Goal: Task Accomplishment & Management: Manage account settings

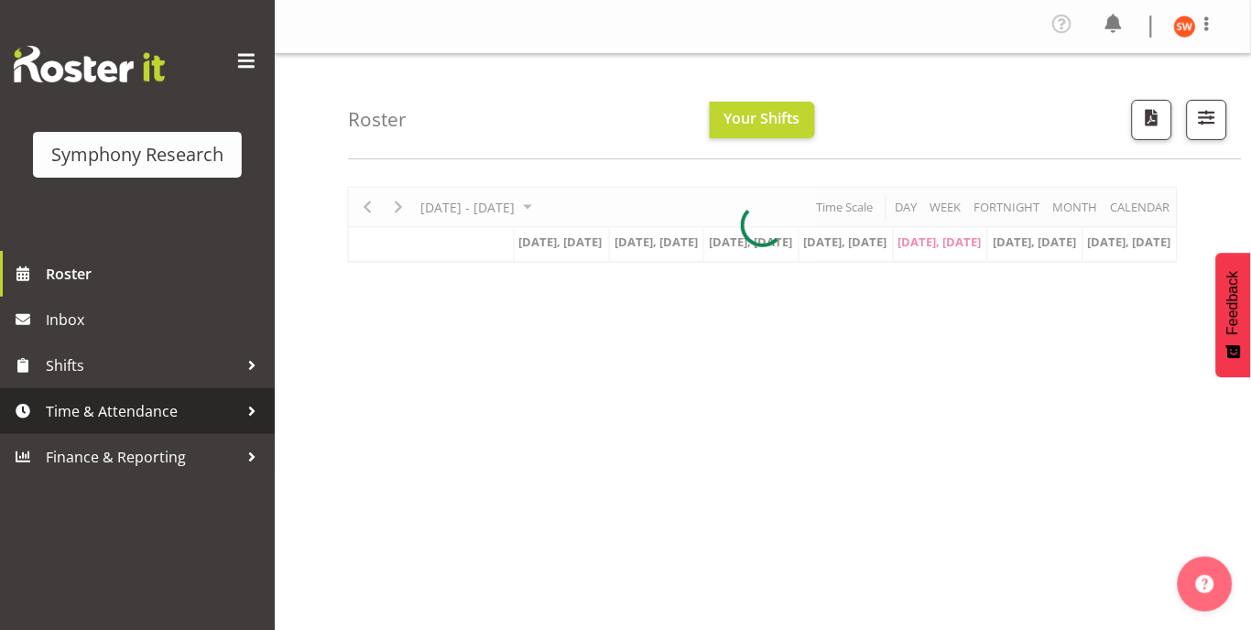
click at [113, 407] on span "Time & Attendance" at bounding box center [142, 411] width 192 height 27
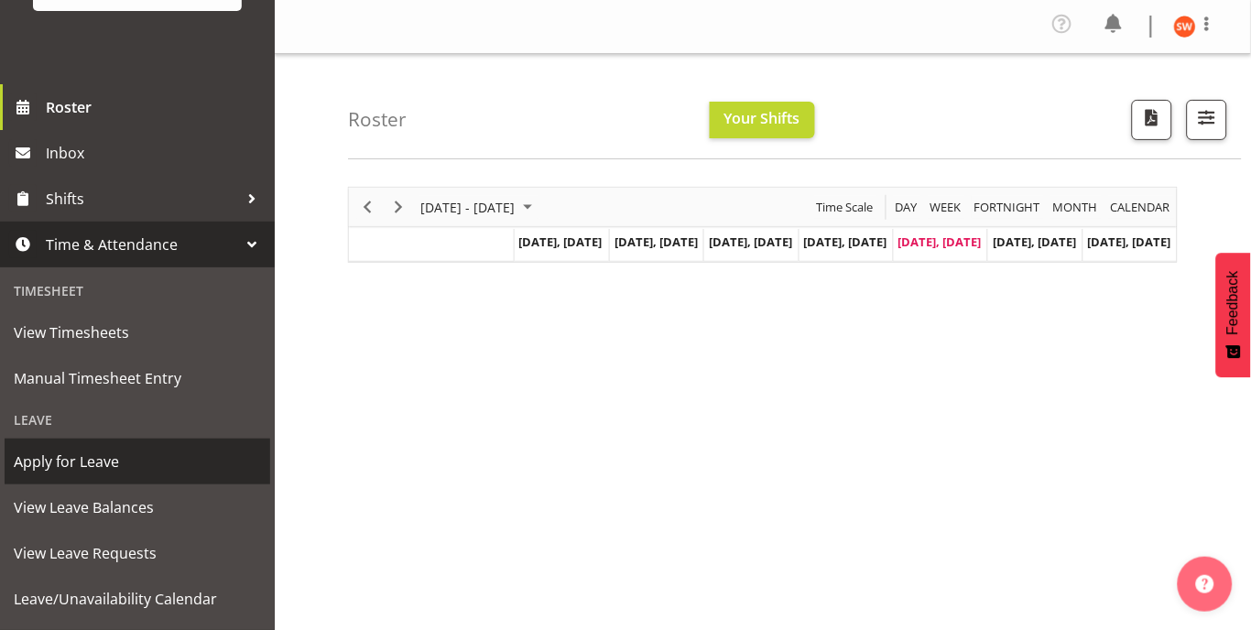
scroll to position [172, 0]
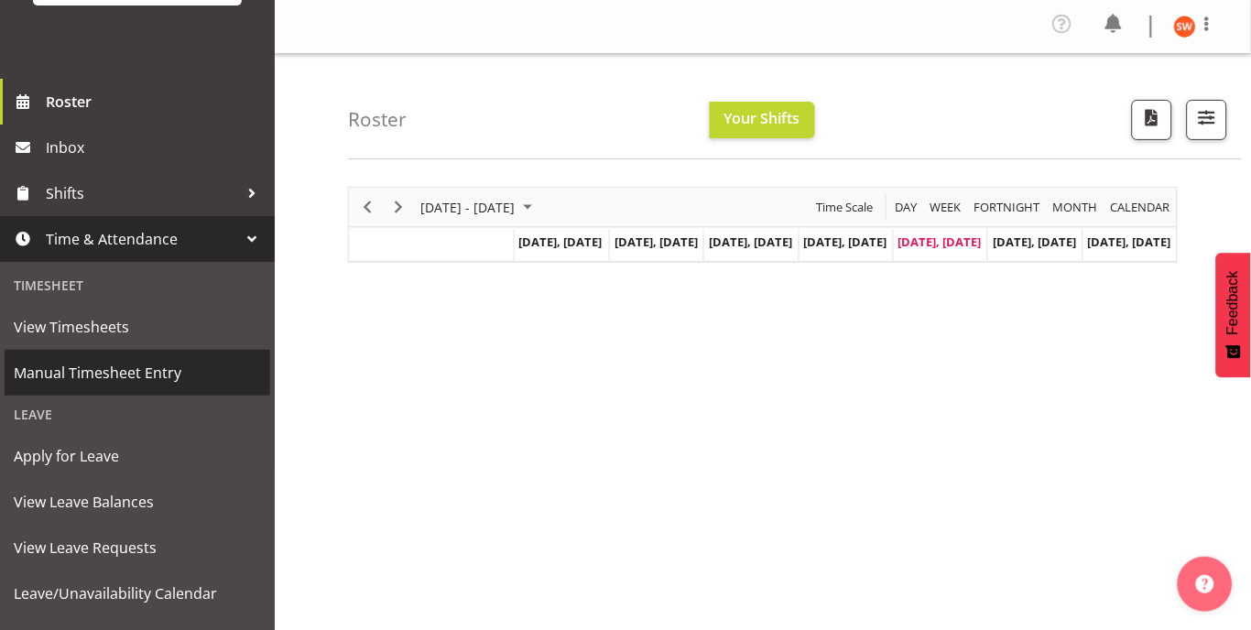
click at [150, 376] on span "Manual Timesheet Entry" at bounding box center [137, 372] width 247 height 27
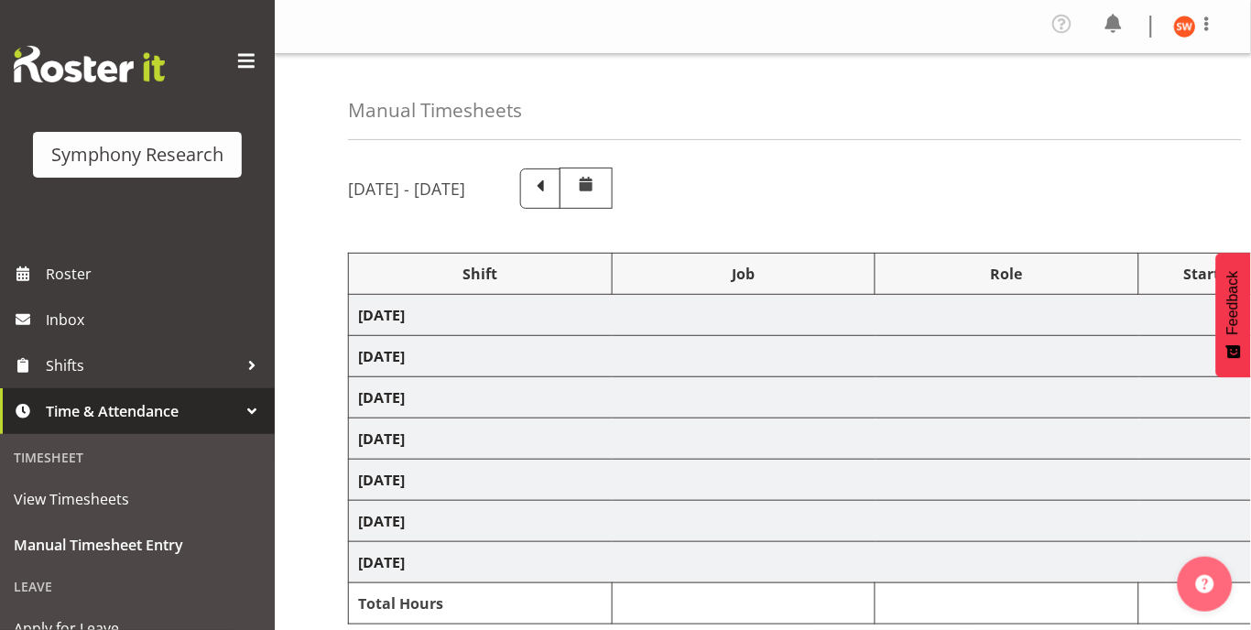
select select "81297"
select select "10587"
select select "47"
select select "81297"
select select "10587"
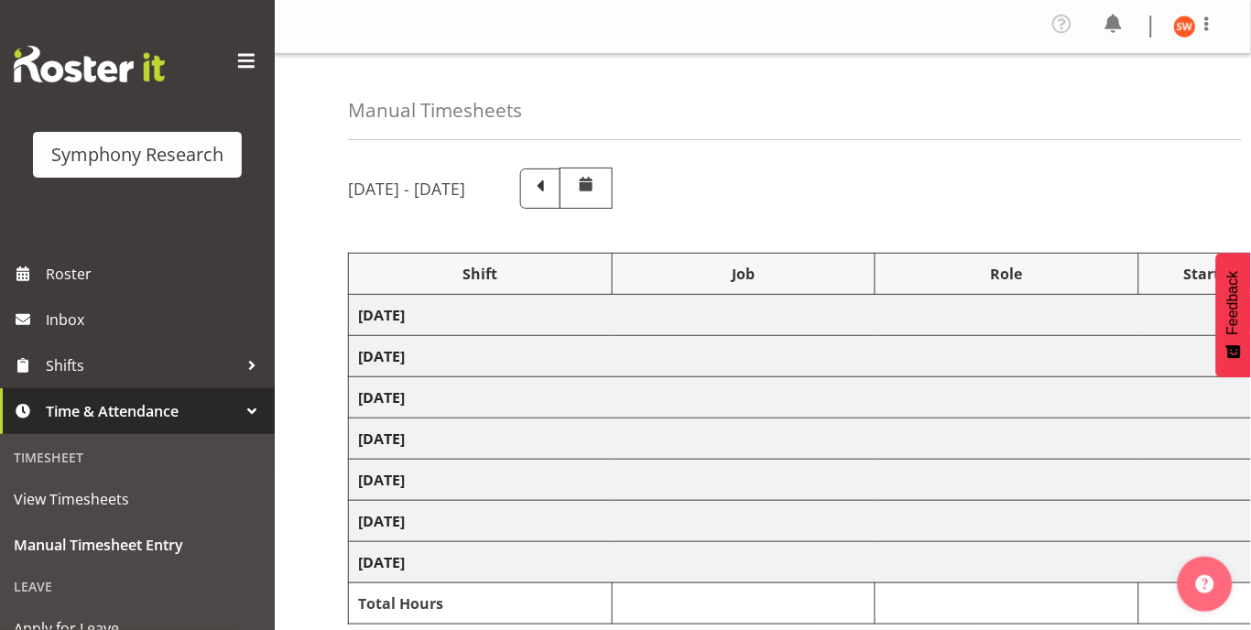
select select "47"
select select "81297"
select select "10587"
select select "47"
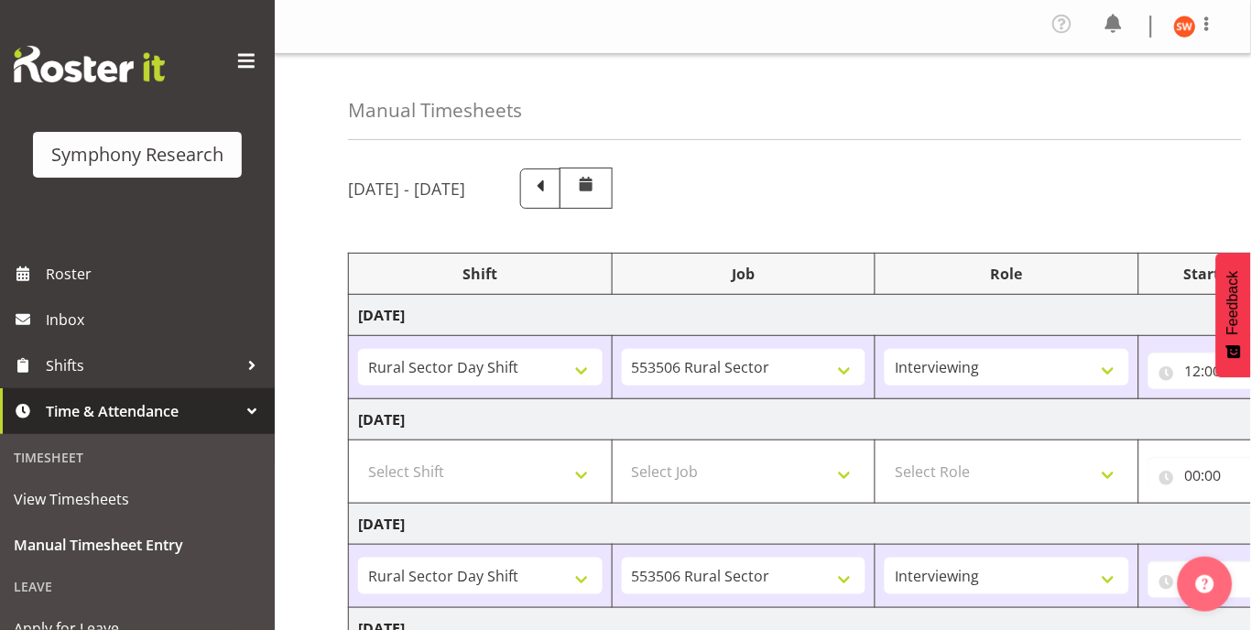
scroll to position [528, 0]
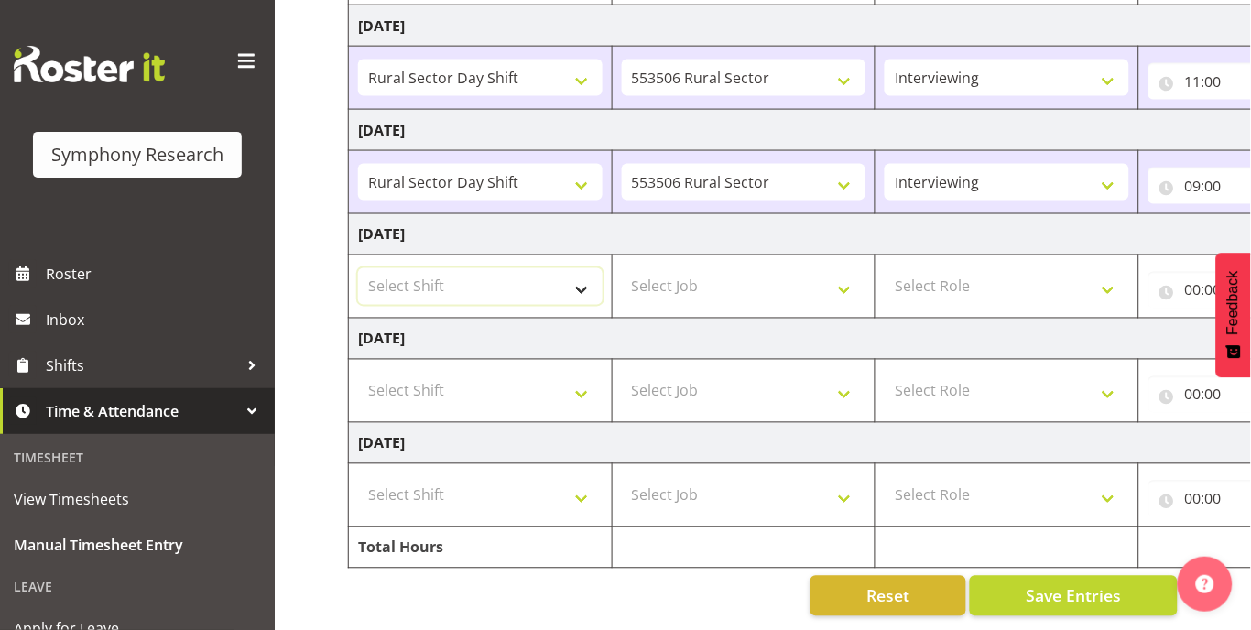
click at [555, 268] on select "Select Shift !!Weekend Residential (Roster IT Shift Label) *Business 9/10am ~ 4…" at bounding box center [480, 286] width 245 height 37
select select "81297"
click at [358, 268] on select "Select Shift !!Weekend Residential (Roster IT Shift Label) *Business 9/10am ~ 4…" at bounding box center [480, 286] width 245 height 37
click at [757, 268] on select "Select Job 550060 IF Admin 553492 World Poll Aus Wave 2 Main 2025 553493 World …" at bounding box center [744, 286] width 245 height 37
select select "10587"
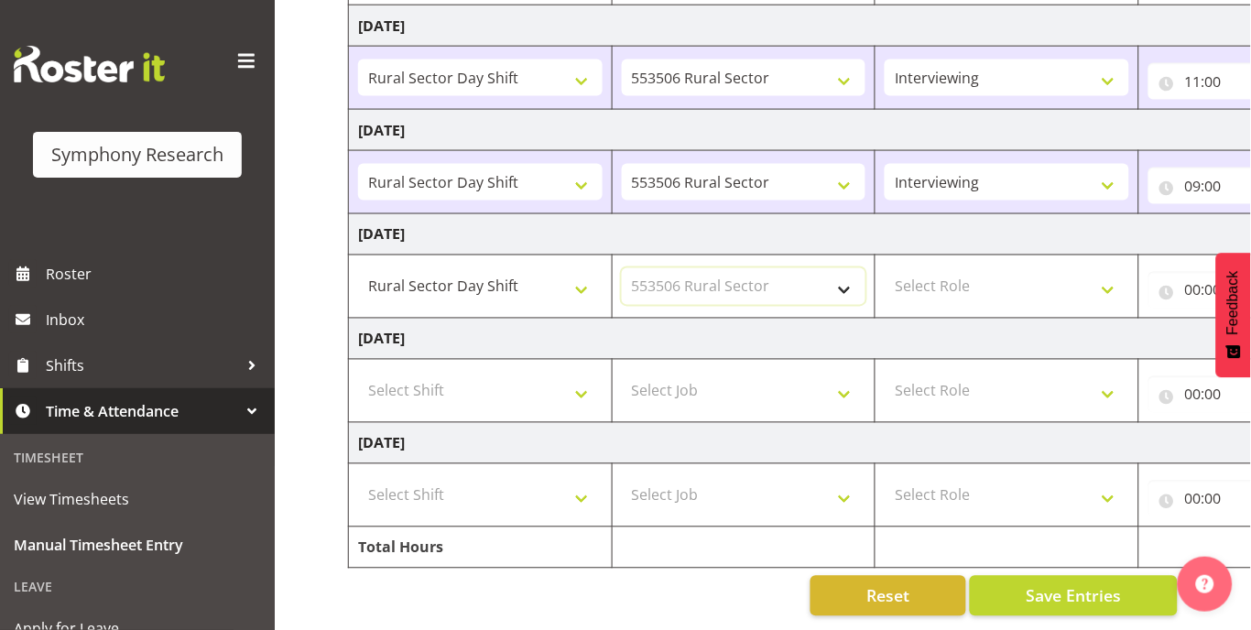
click at [622, 268] on select "Select Job 550060 IF Admin 553492 World Poll Aus Wave 2 Main 2025 553493 World …" at bounding box center [744, 286] width 245 height 37
click at [1006, 268] on select "Select Role Briefing Interviewing" at bounding box center [1007, 286] width 245 height 37
select select "47"
click at [885, 268] on select "Select Role Briefing Interviewing" at bounding box center [1007, 286] width 245 height 37
click at [1169, 272] on input "00:00" at bounding box center [1222, 290] width 147 height 37
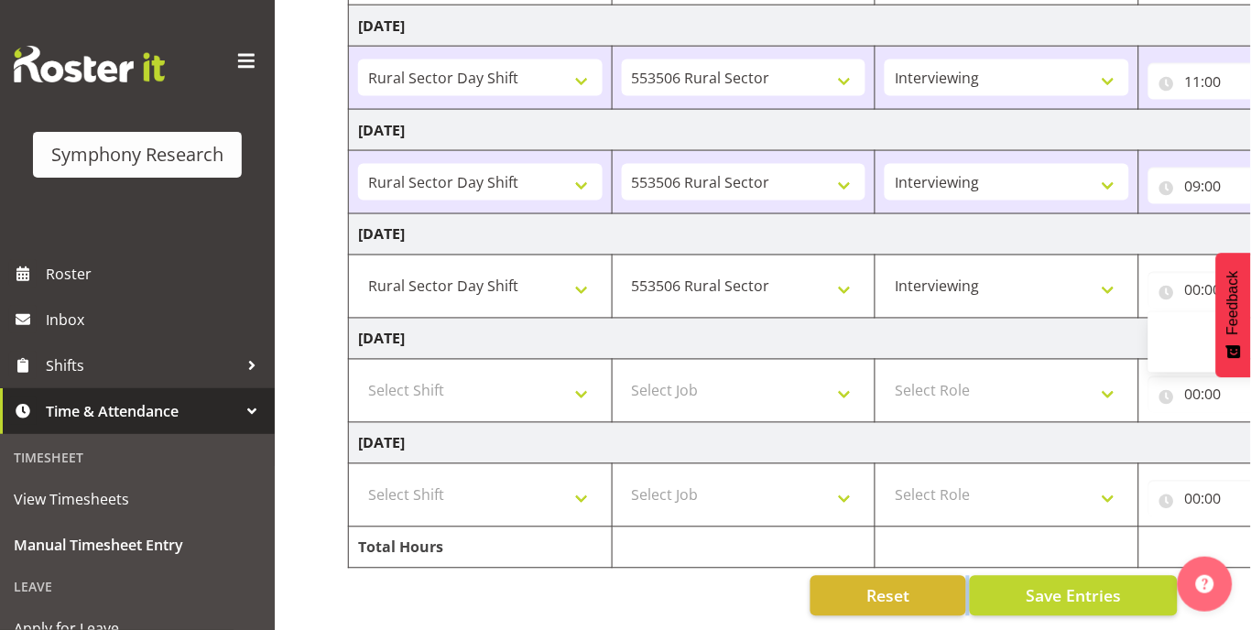
drag, startPoint x: 873, startPoint y: 602, endPoint x: 1133, endPoint y: 620, distance: 260.8
click at [1133, 620] on div "Manual Timesheets September 1st - September 7th 2025 Shift Job Role Start Time …" at bounding box center [763, 93] width 977 height 1075
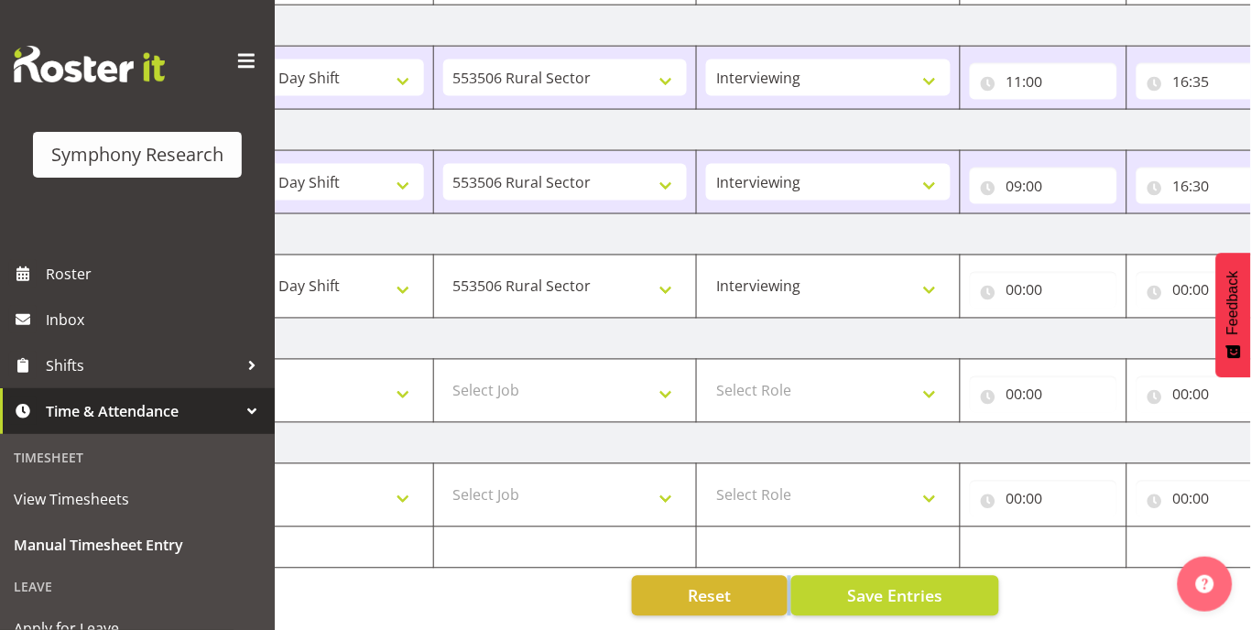
scroll to position [0, 377]
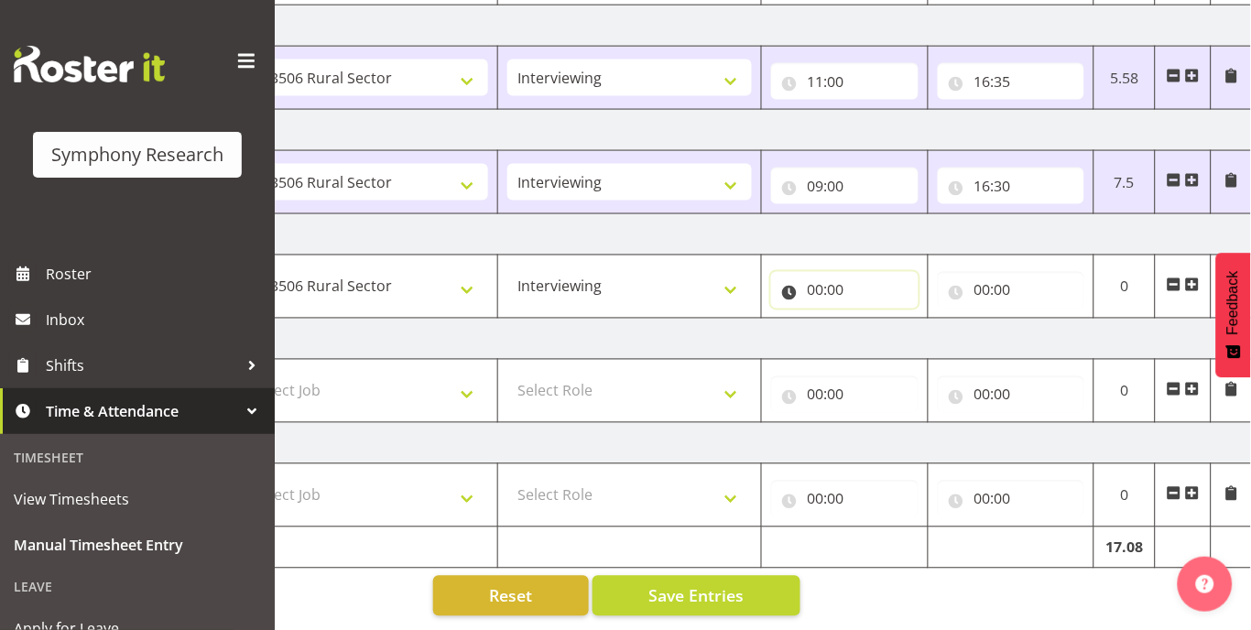
click at [823, 272] on input "00:00" at bounding box center [844, 290] width 147 height 37
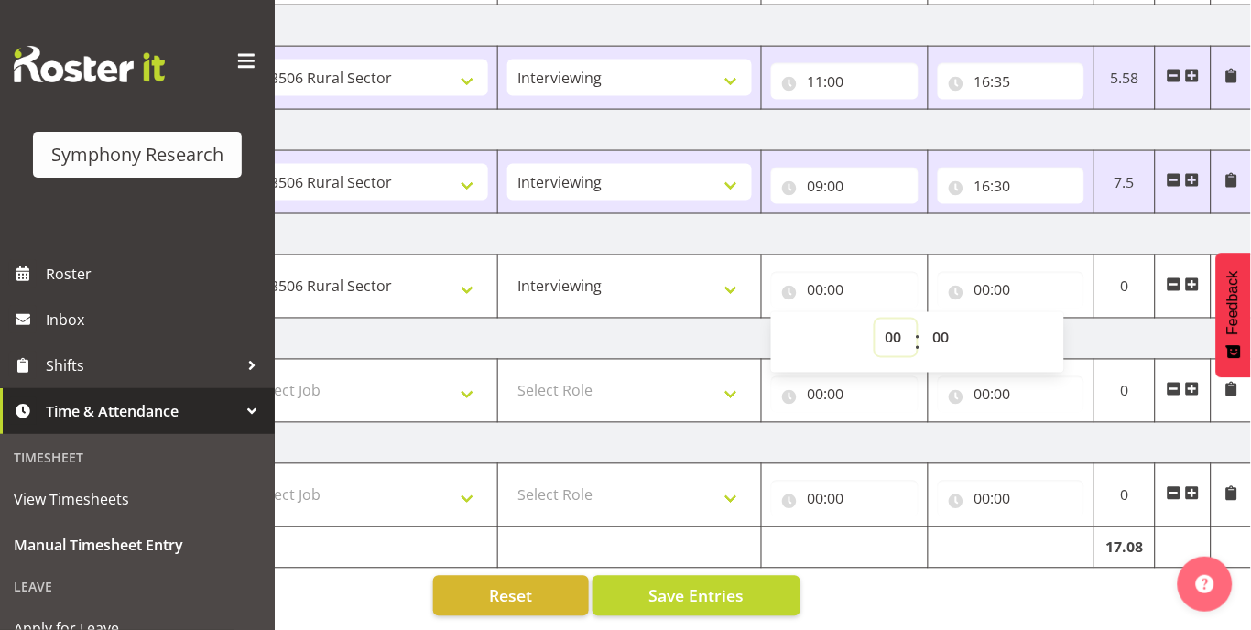
click at [892, 320] on select "00 01 02 03 04 05 06 07 08 09 10 11 12 13 14 15 16 17 18 19 20 21 22 23" at bounding box center [896, 338] width 41 height 37
select select "9"
click at [876, 320] on select "00 01 02 03 04 05 06 07 08 09 10 11 12 13 14 15 16 17 18 19 20 21 22 23" at bounding box center [896, 338] width 41 height 37
type input "09:00"
click at [714, 584] on span "Save Entries" at bounding box center [696, 596] width 95 height 24
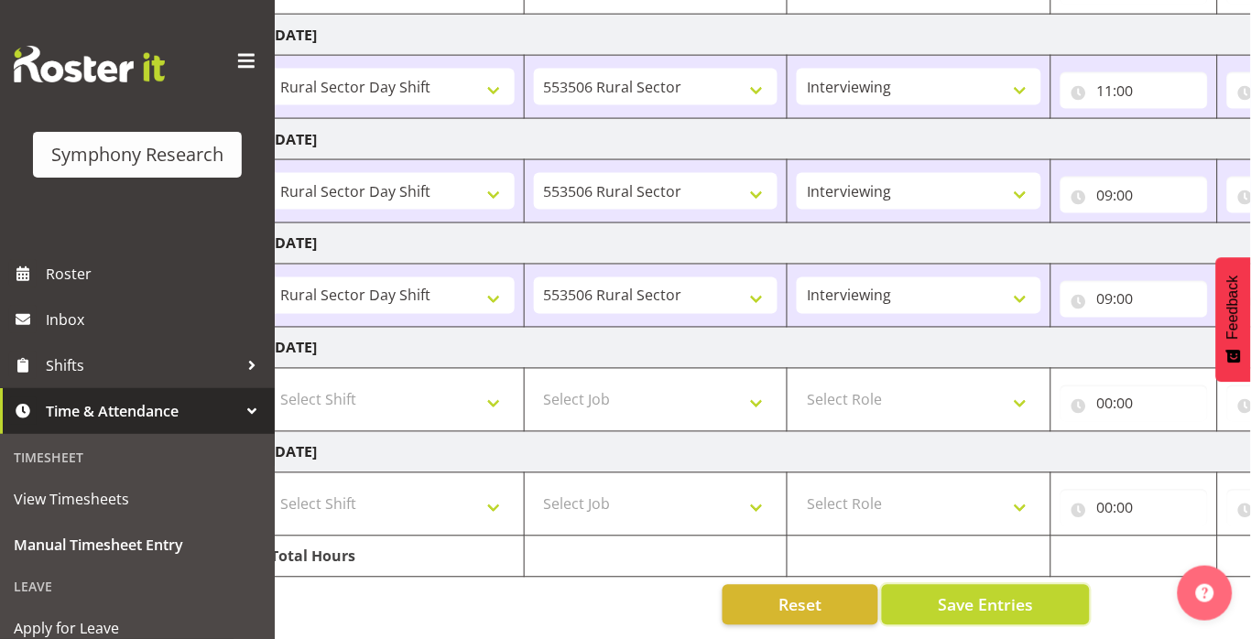
scroll to position [0, 0]
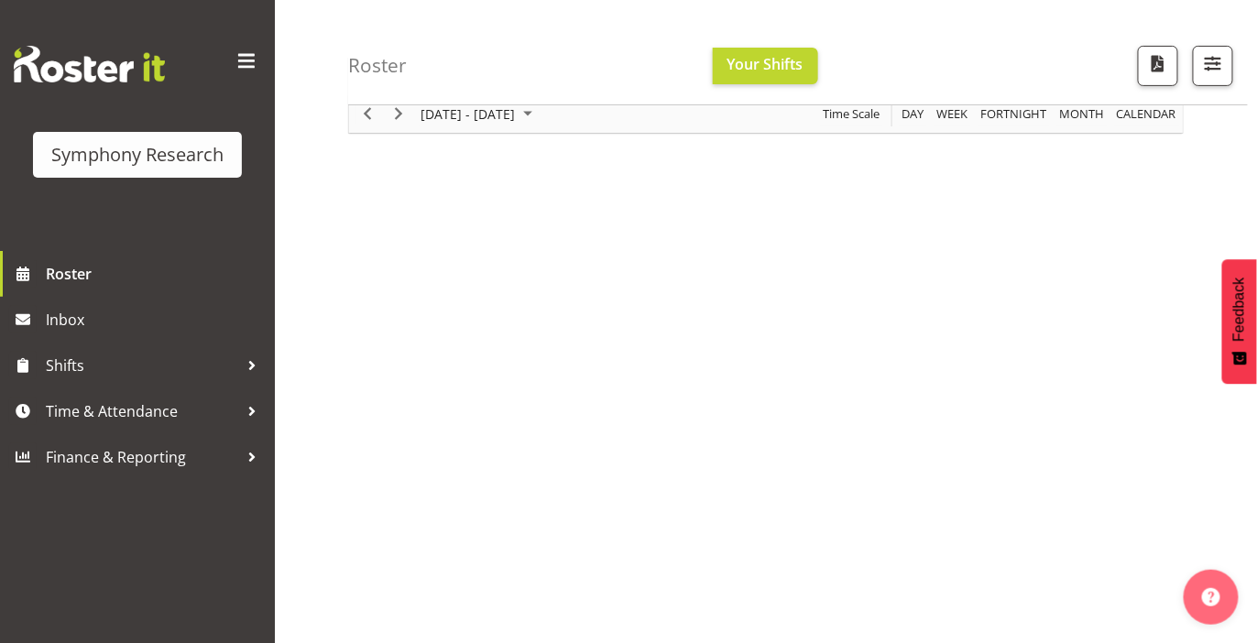
scroll to position [132, 0]
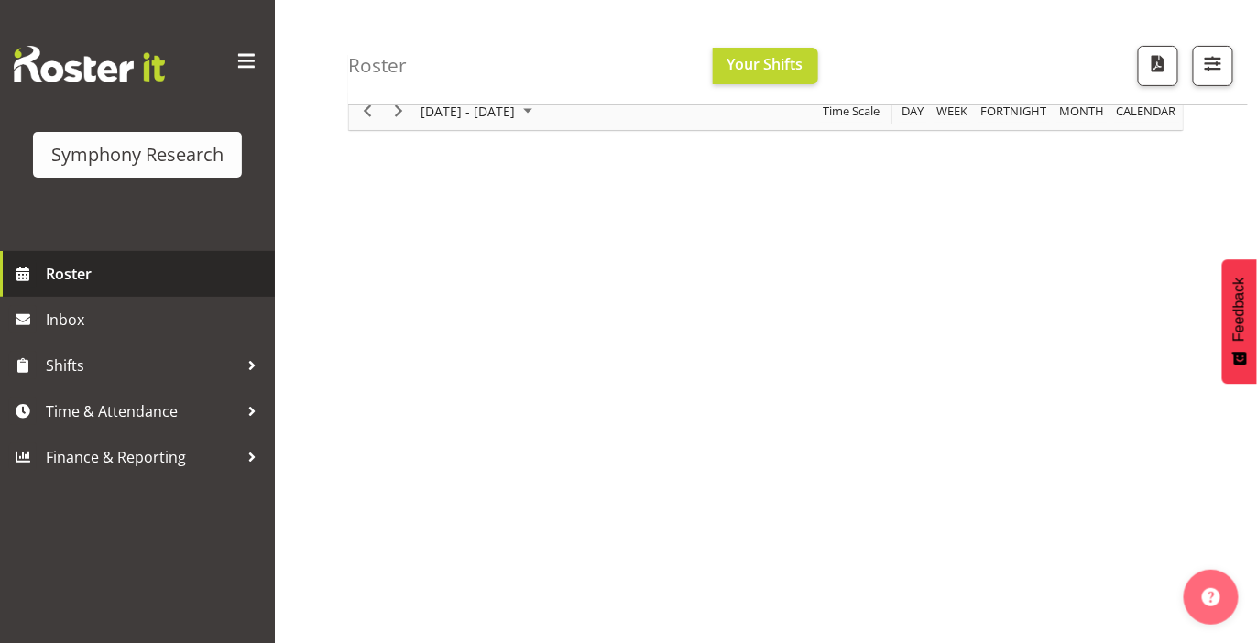
click at [67, 273] on span "Roster" at bounding box center [156, 273] width 220 height 27
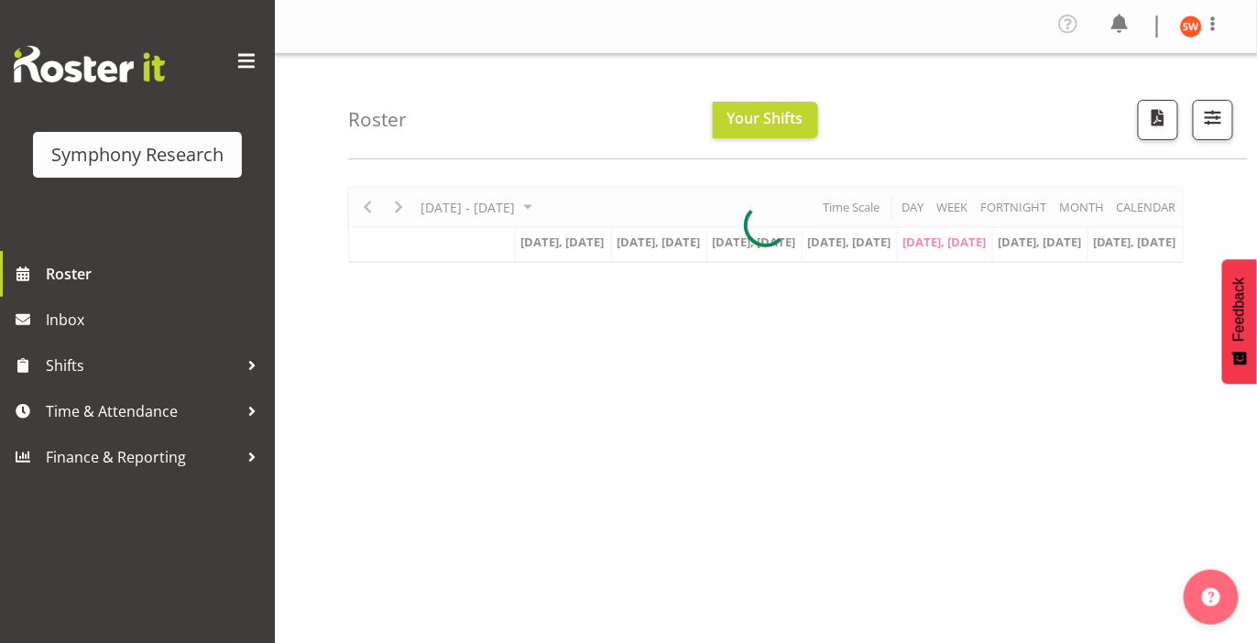
click at [941, 243] on div at bounding box center [765, 225] width 835 height 76
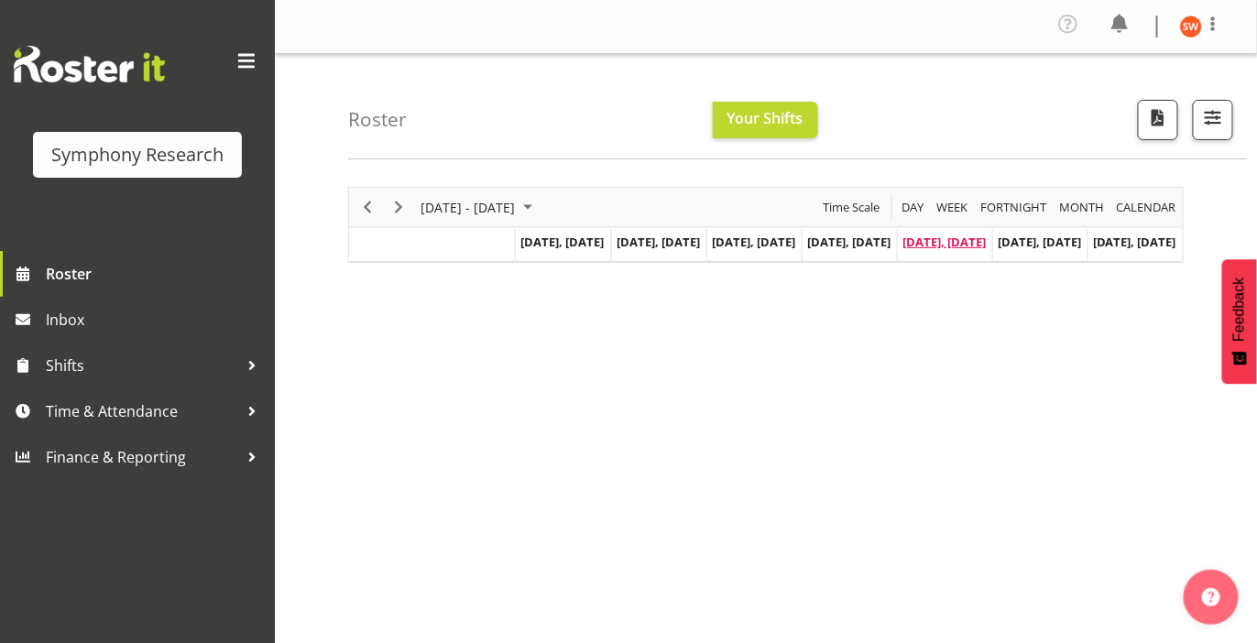
click at [939, 246] on span "[DATE], [DATE]" at bounding box center [943, 242] width 83 height 16
click at [956, 246] on span "[DATE], [DATE]" at bounding box center [943, 242] width 83 height 16
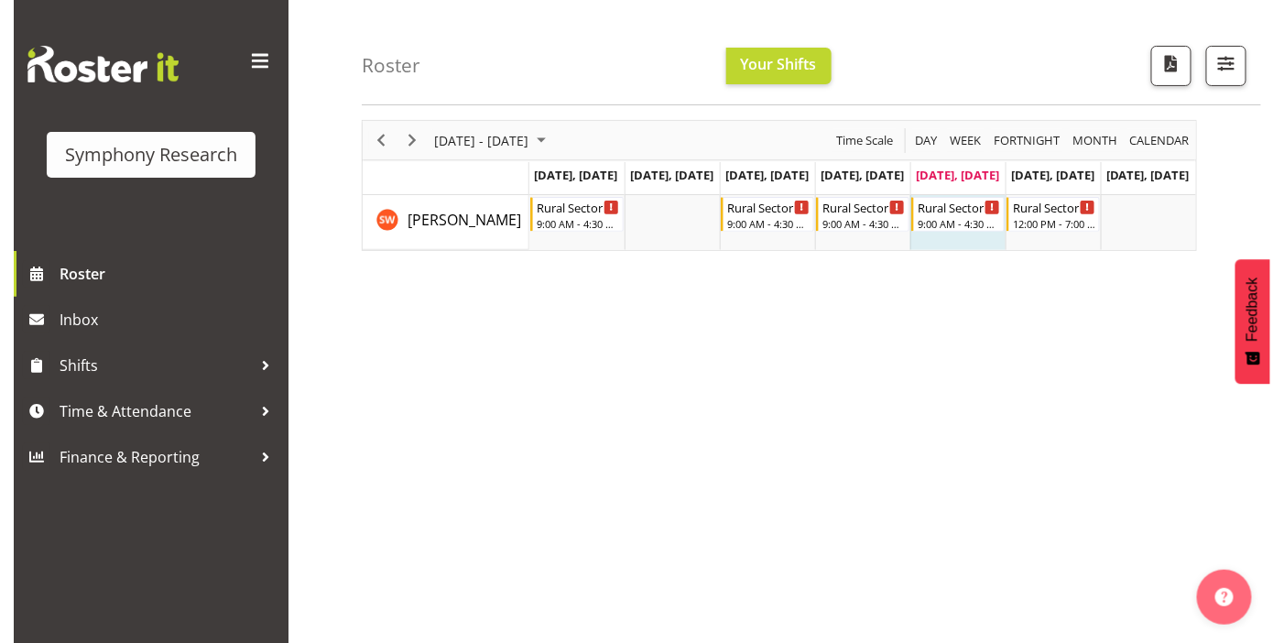
scroll to position [86, 0]
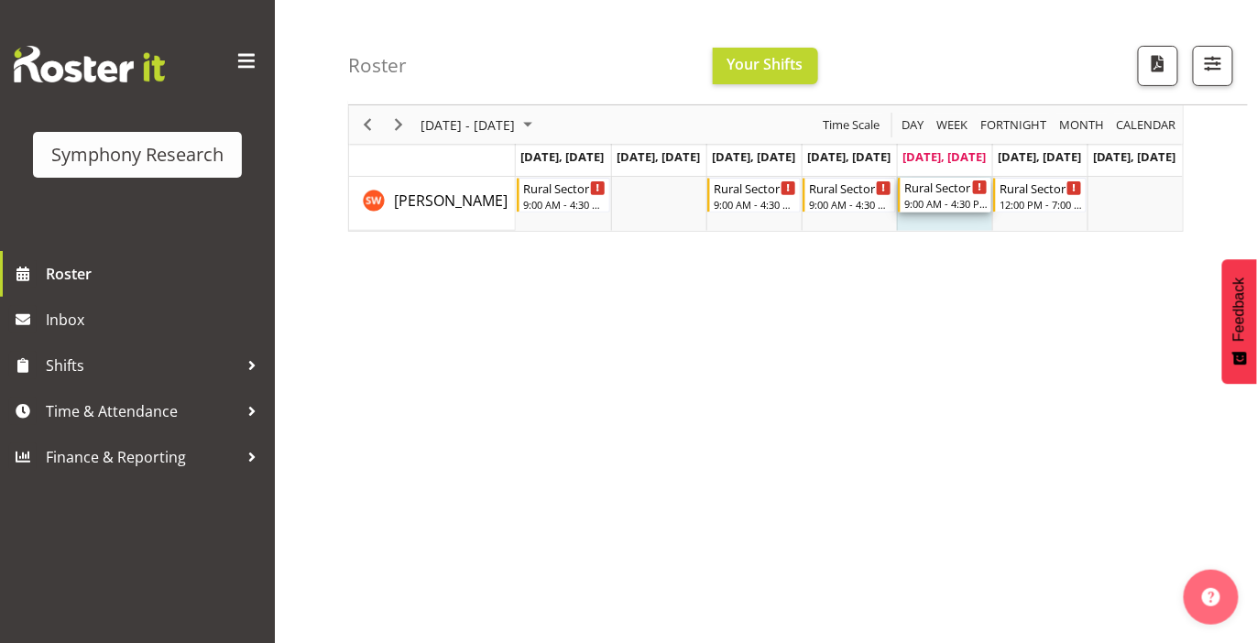
click at [936, 194] on div "Rural Sector Day Shift" at bounding box center [945, 187] width 83 height 18
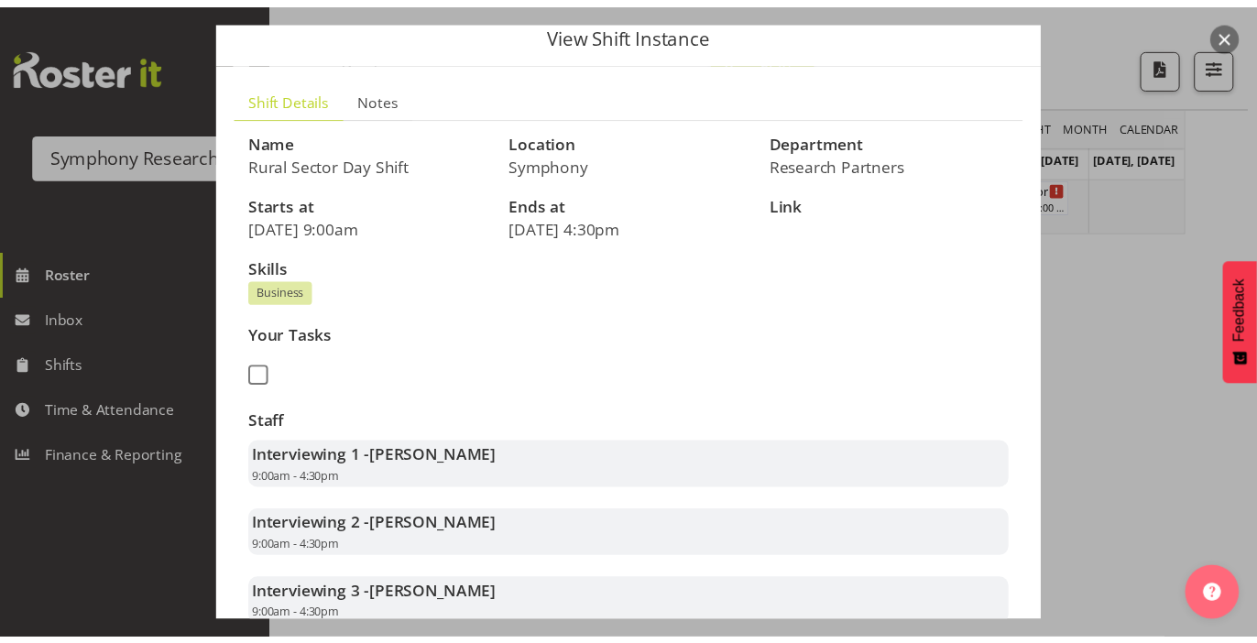
scroll to position [0, 0]
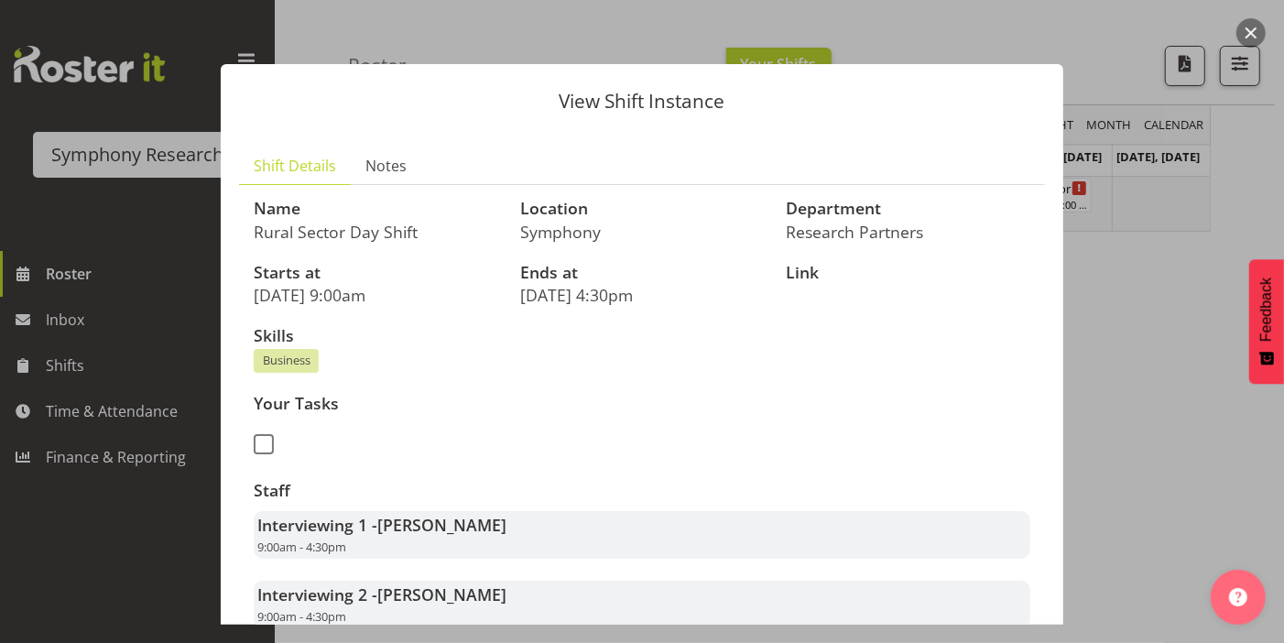
click at [101, 529] on div at bounding box center [642, 321] width 1284 height 643
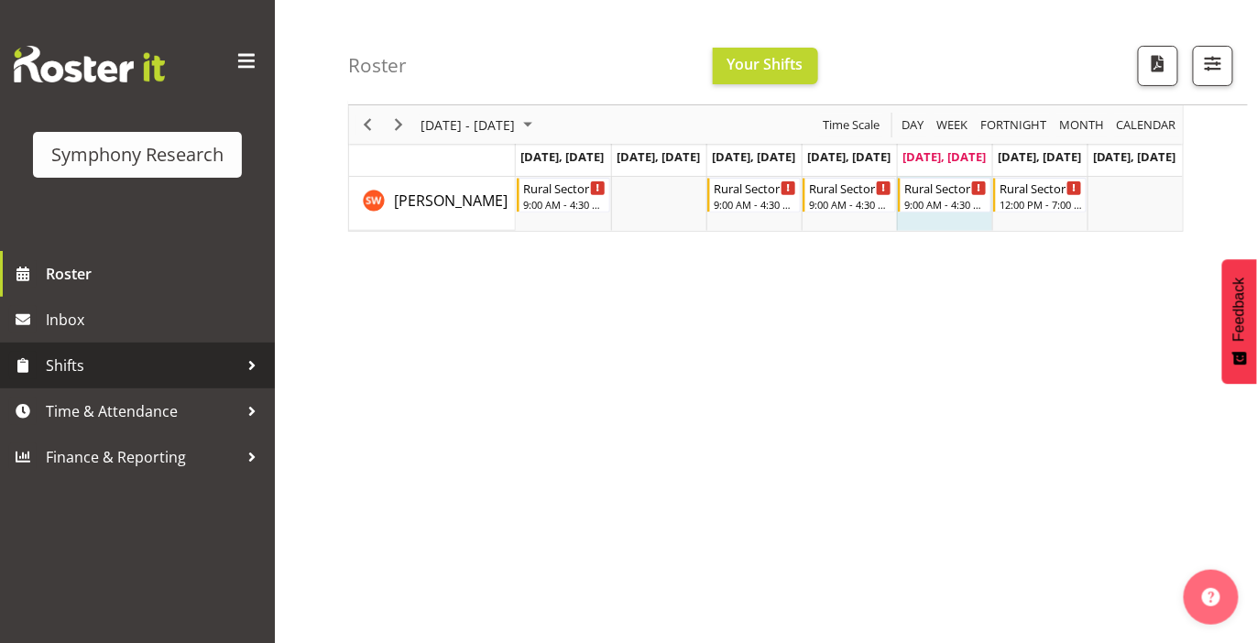
click at [105, 366] on span "Shifts" at bounding box center [142, 365] width 192 height 27
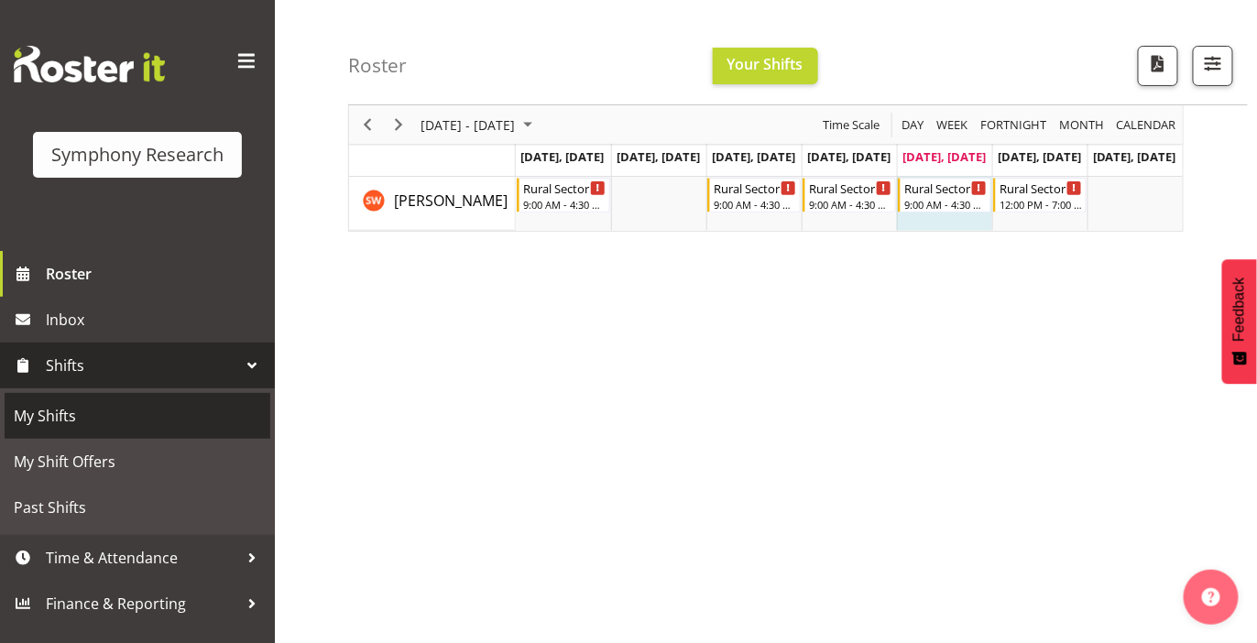
click at [62, 429] on span "My Shifts" at bounding box center [137, 415] width 247 height 27
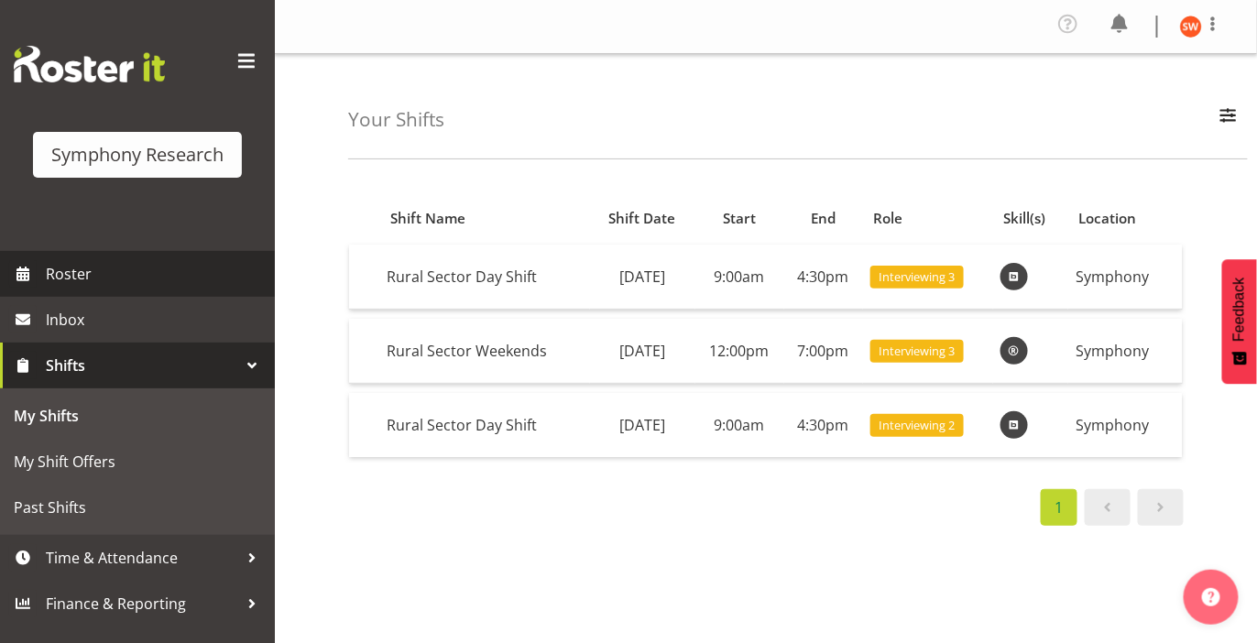
click at [67, 271] on span "Roster" at bounding box center [156, 273] width 220 height 27
